Goal: Task Accomplishment & Management: Use online tool/utility

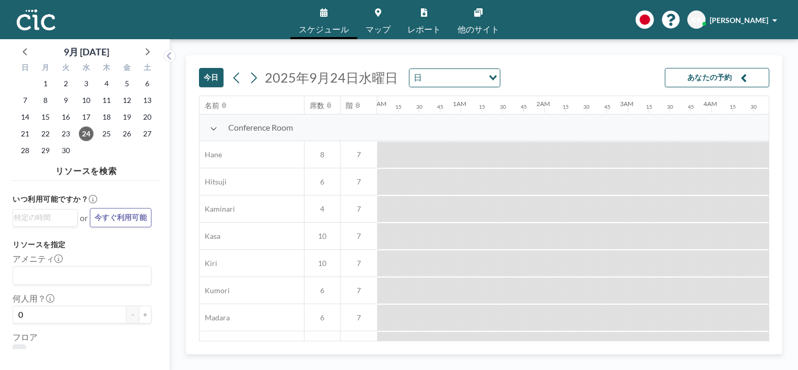
scroll to position [0, 752]
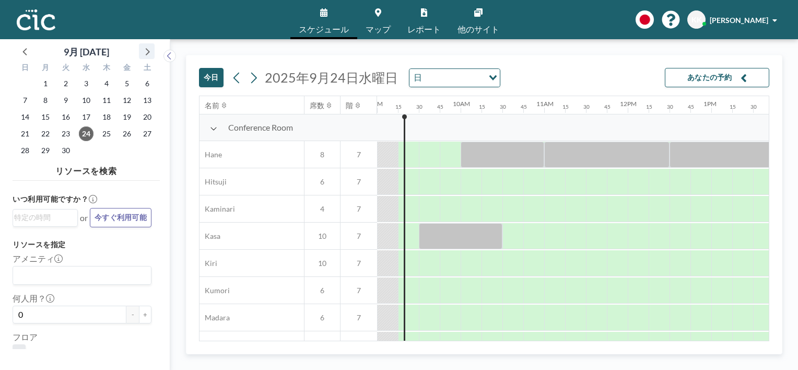
click at [148, 52] on icon at bounding box center [147, 51] width 14 height 14
click at [107, 82] on span "2" at bounding box center [106, 83] width 15 height 15
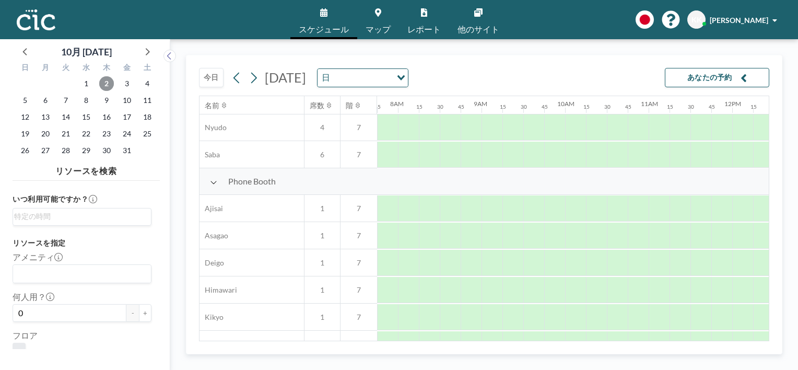
scroll to position [251, 648]
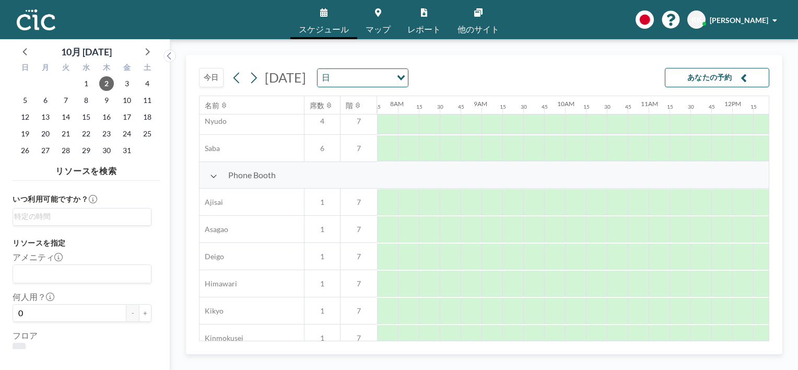
click at [378, 20] on link "マップ" at bounding box center [378, 19] width 42 height 39
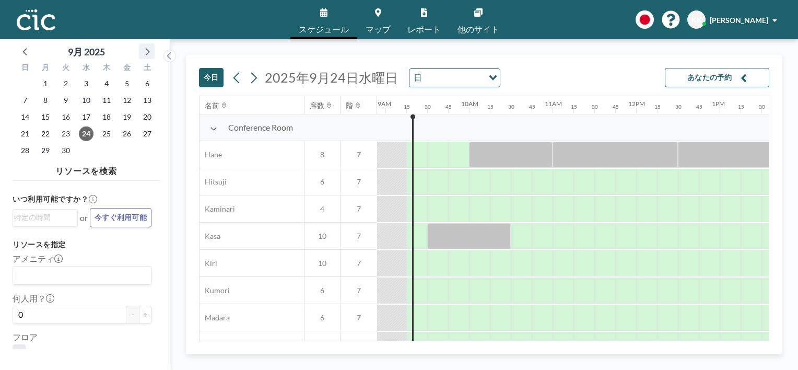
scroll to position [0, 752]
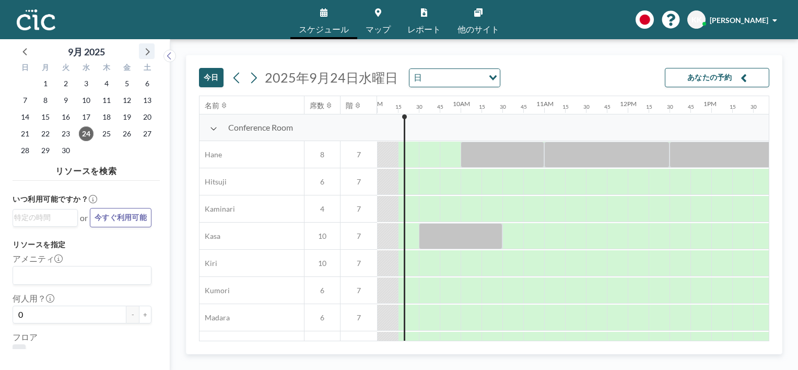
click at [144, 54] on icon at bounding box center [147, 51] width 14 height 14
click at [101, 85] on span "2" at bounding box center [106, 83] width 15 height 15
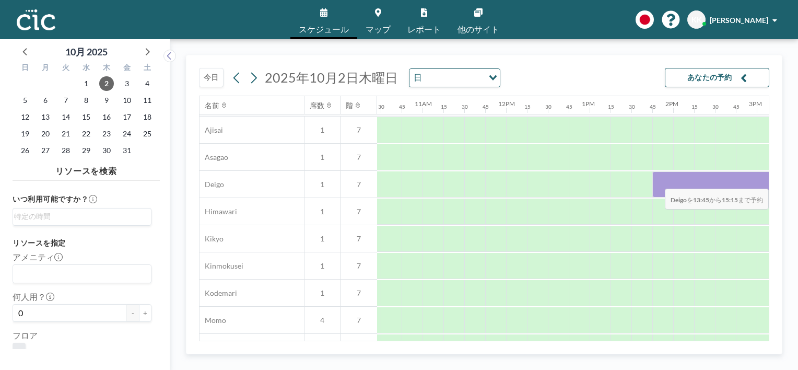
scroll to position [323, 898]
drag, startPoint x: 734, startPoint y: 172, endPoint x: 745, endPoint y: 183, distance: 15.2
click at [745, 183] on div at bounding box center [691, 184] width 125 height 26
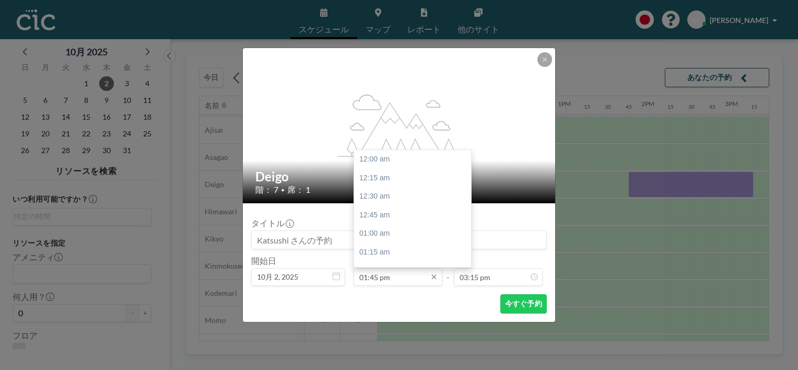
scroll to position [1023, 0]
click at [395, 278] on input "01:45 pm" at bounding box center [398, 277] width 89 height 18
type input "01:50 pm"
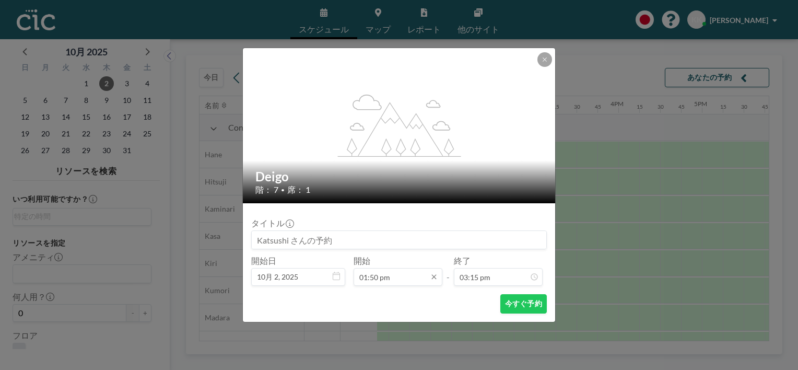
scroll to position [0, 1129]
type input "03:10 pm"
click at [535, 304] on button "今すぐ予約" at bounding box center [524, 303] width 47 height 19
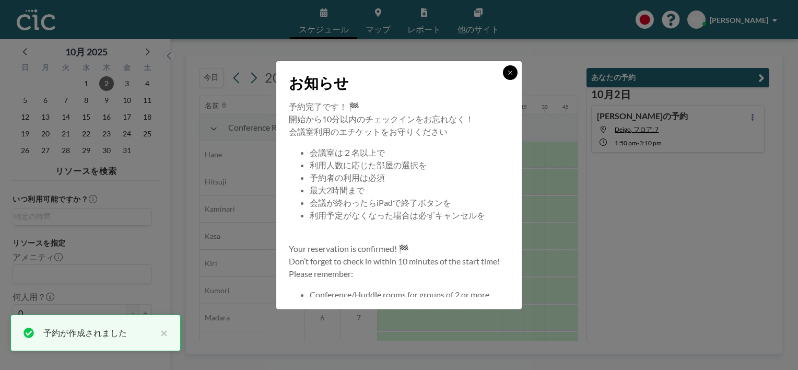
click at [510, 75] on icon at bounding box center [510, 72] width 6 height 6
